Goal: Task Accomplishment & Management: Use online tool/utility

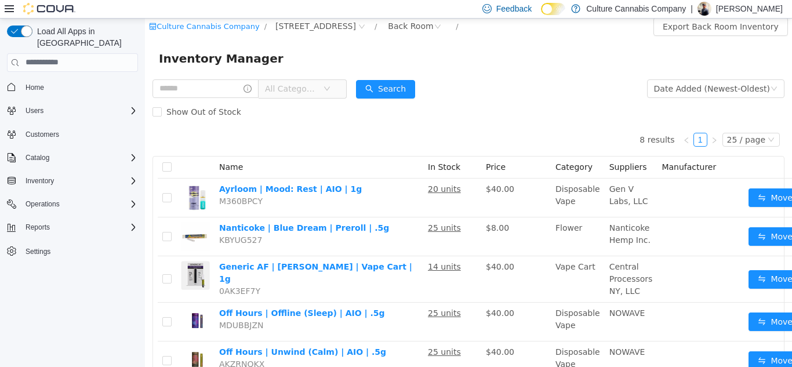
scroll to position [3, 0]
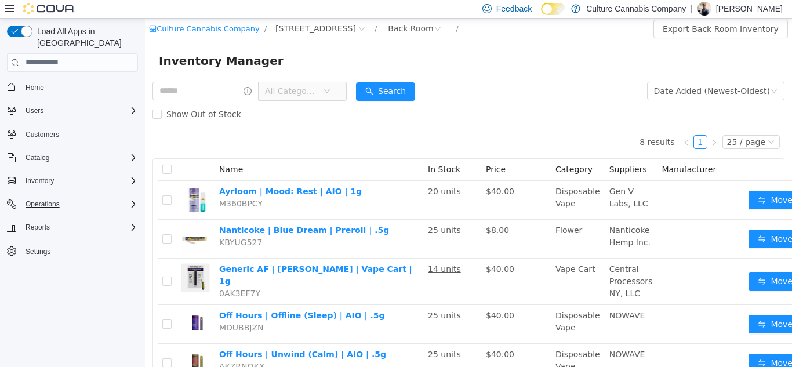
click at [68, 197] on div "Operations" at bounding box center [79, 204] width 117 height 14
click at [64, 216] on span "Cash Management" at bounding box center [50, 220] width 59 height 9
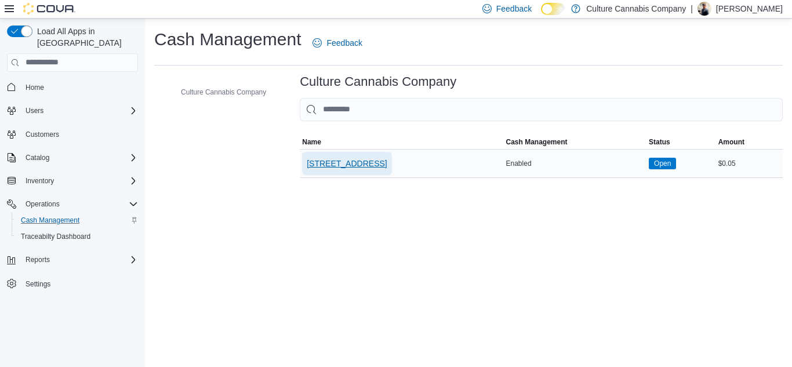
click at [358, 165] on span "[STREET_ADDRESS]" at bounding box center [347, 164] width 80 height 12
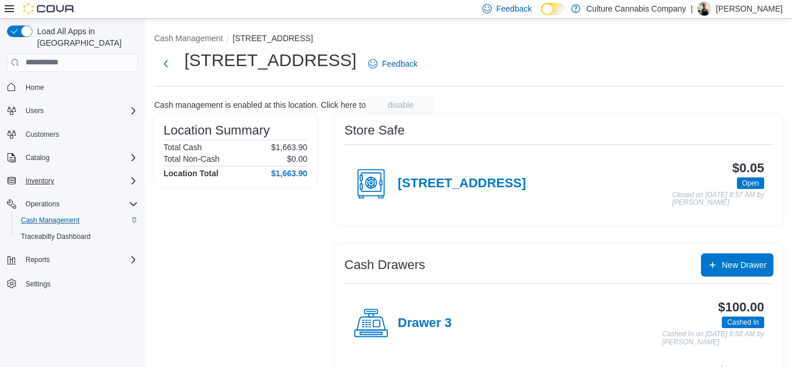
click at [108, 174] on div "Inventory" at bounding box center [79, 181] width 117 height 14
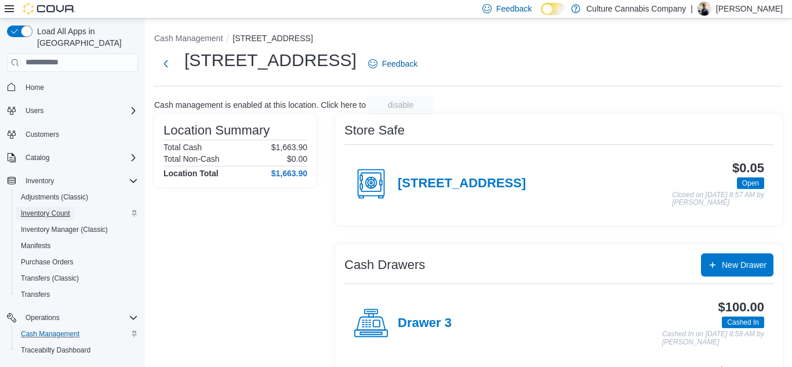
click at [40, 209] on span "Inventory Count" at bounding box center [45, 213] width 49 height 9
